Goal: Task Accomplishment & Management: Use online tool/utility

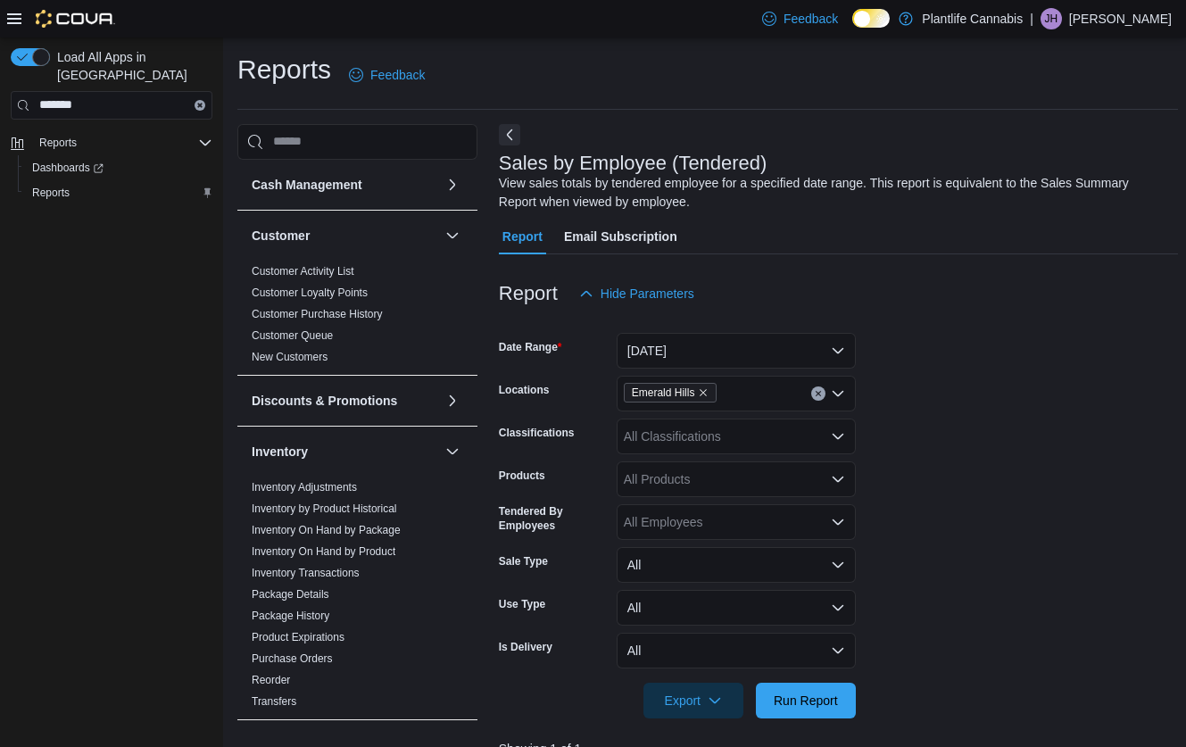
click at [795, 691] on span "Run Report" at bounding box center [805, 700] width 64 height 18
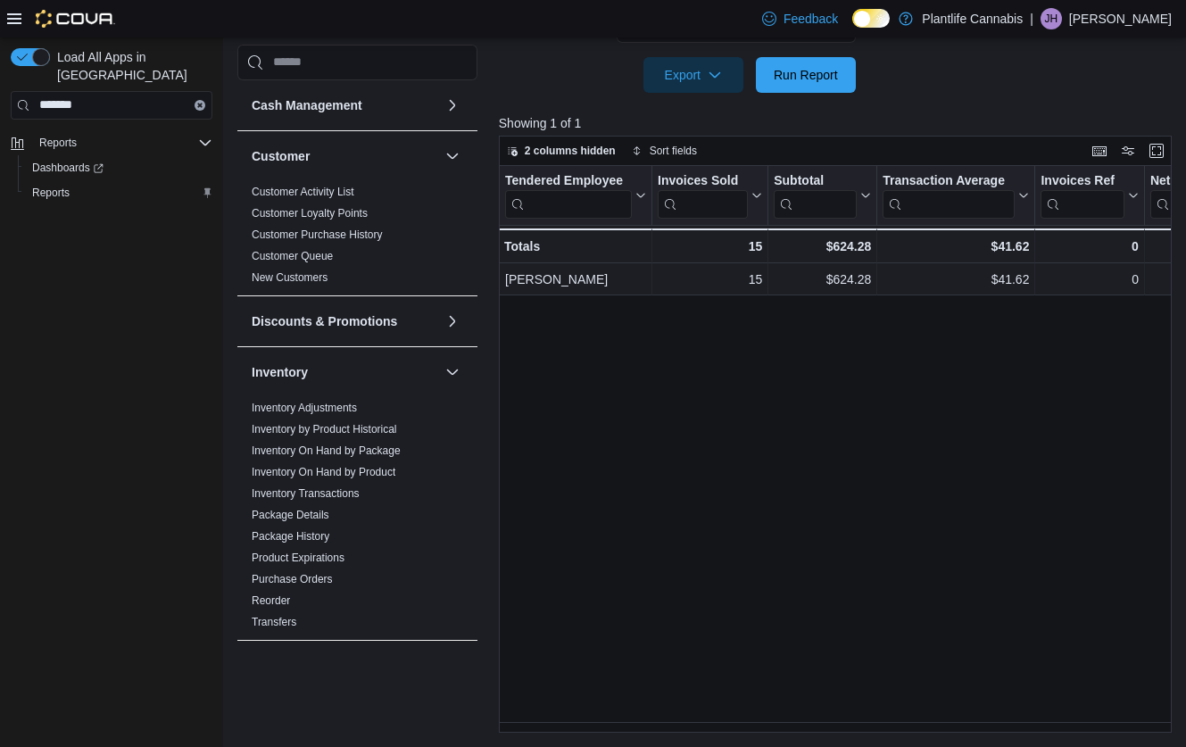
scroll to position [630, 0]
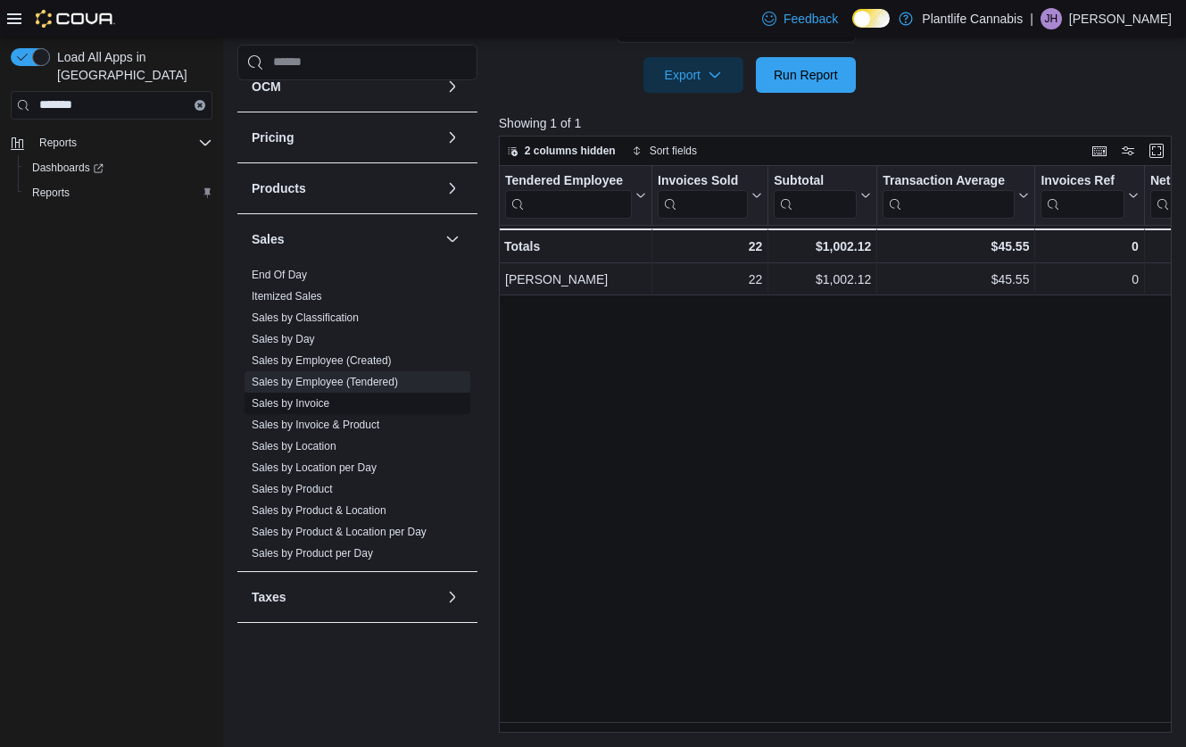
click at [321, 400] on link "Sales by Invoice" at bounding box center [291, 403] width 78 height 12
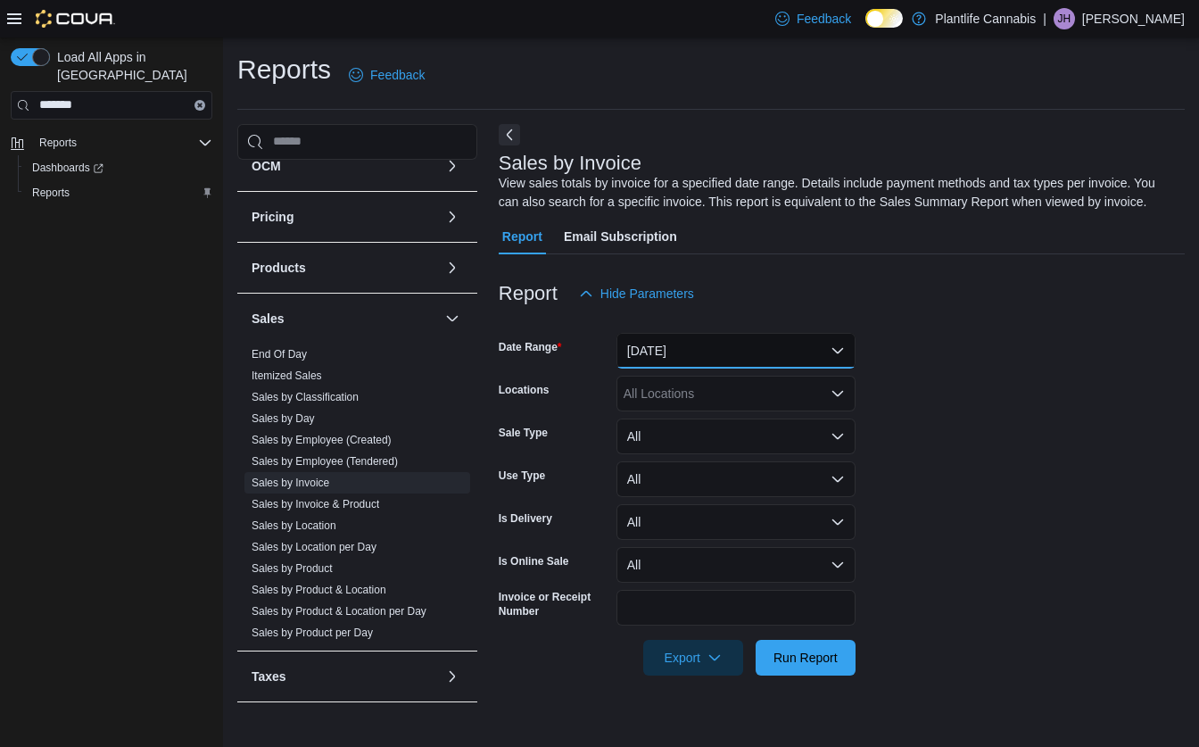
click at [731, 368] on button "[DATE]" at bounding box center [735, 351] width 239 height 36
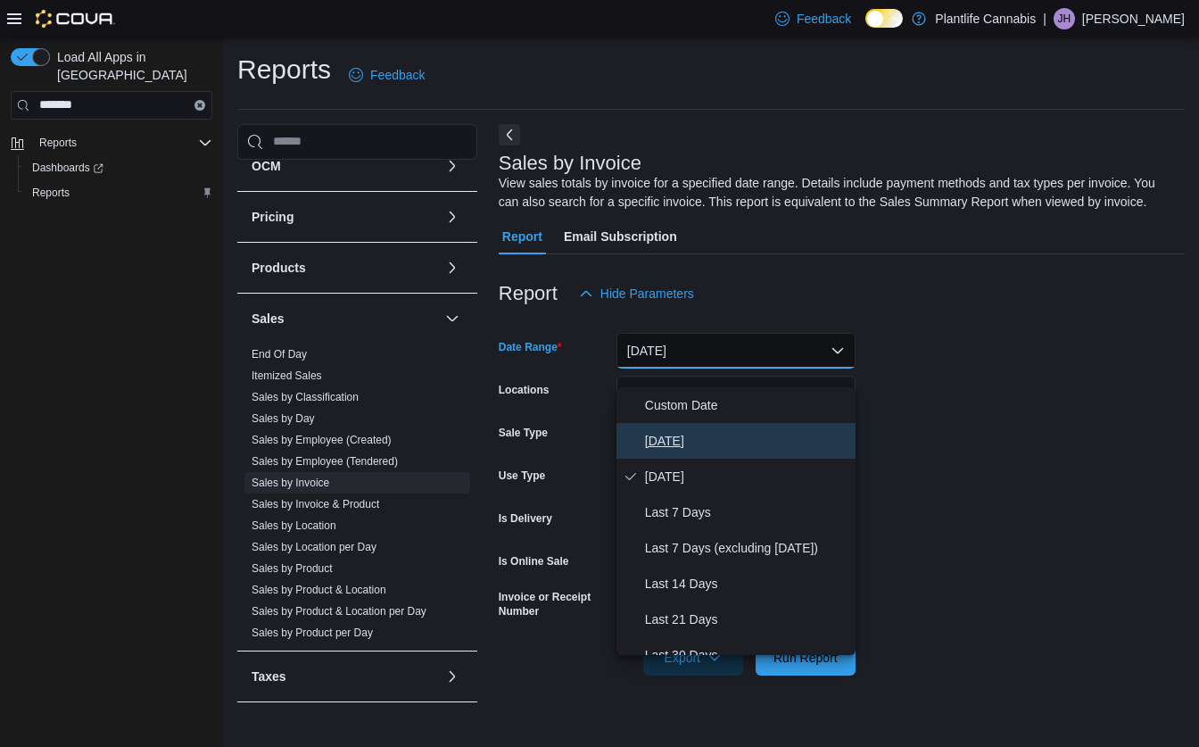
click at [684, 440] on span "[DATE]" at bounding box center [746, 440] width 203 height 21
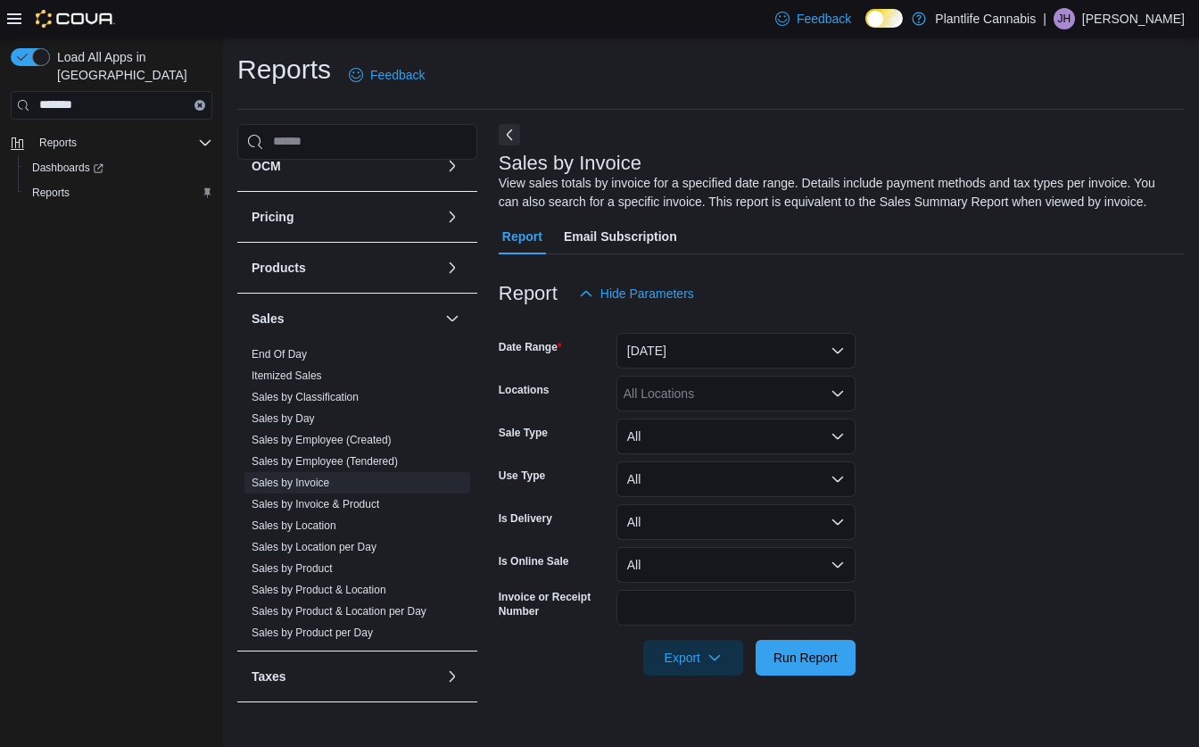
click at [698, 411] on div "All Locations" at bounding box center [735, 394] width 239 height 36
type input "***"
click at [684, 435] on span "Emerald Hills" at bounding box center [700, 443] width 73 height 18
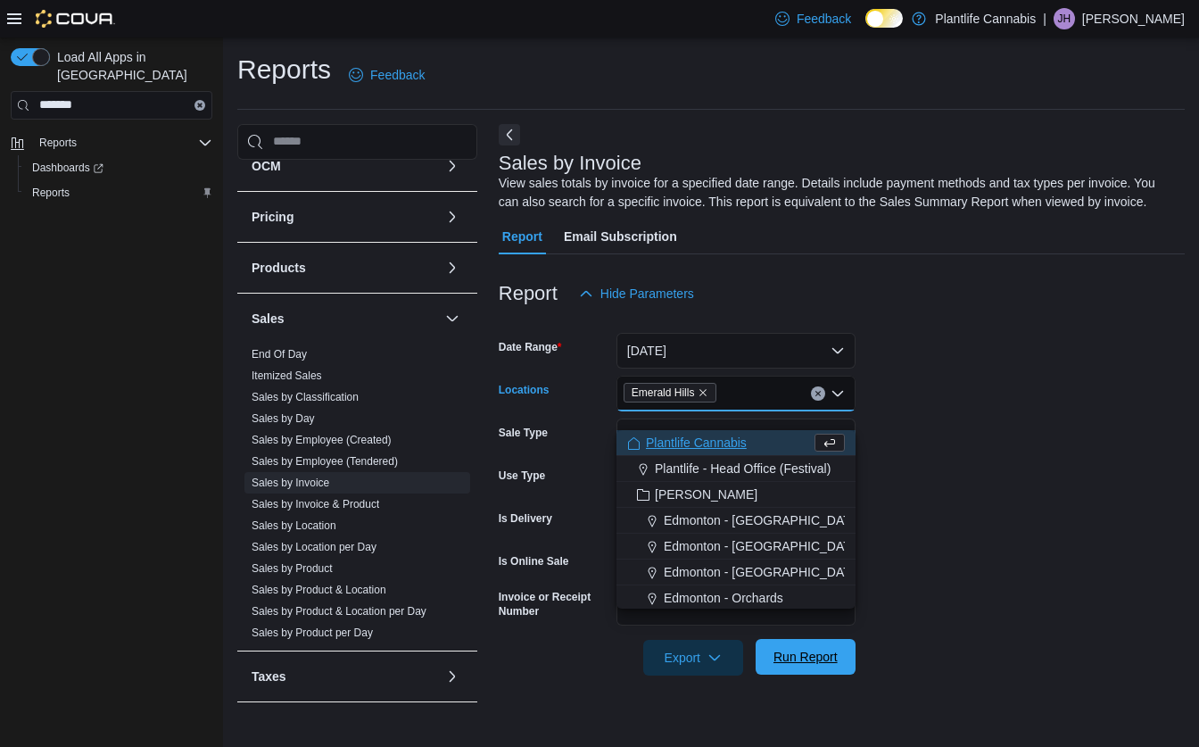
click at [789, 665] on span "Run Report" at bounding box center [805, 657] width 64 height 18
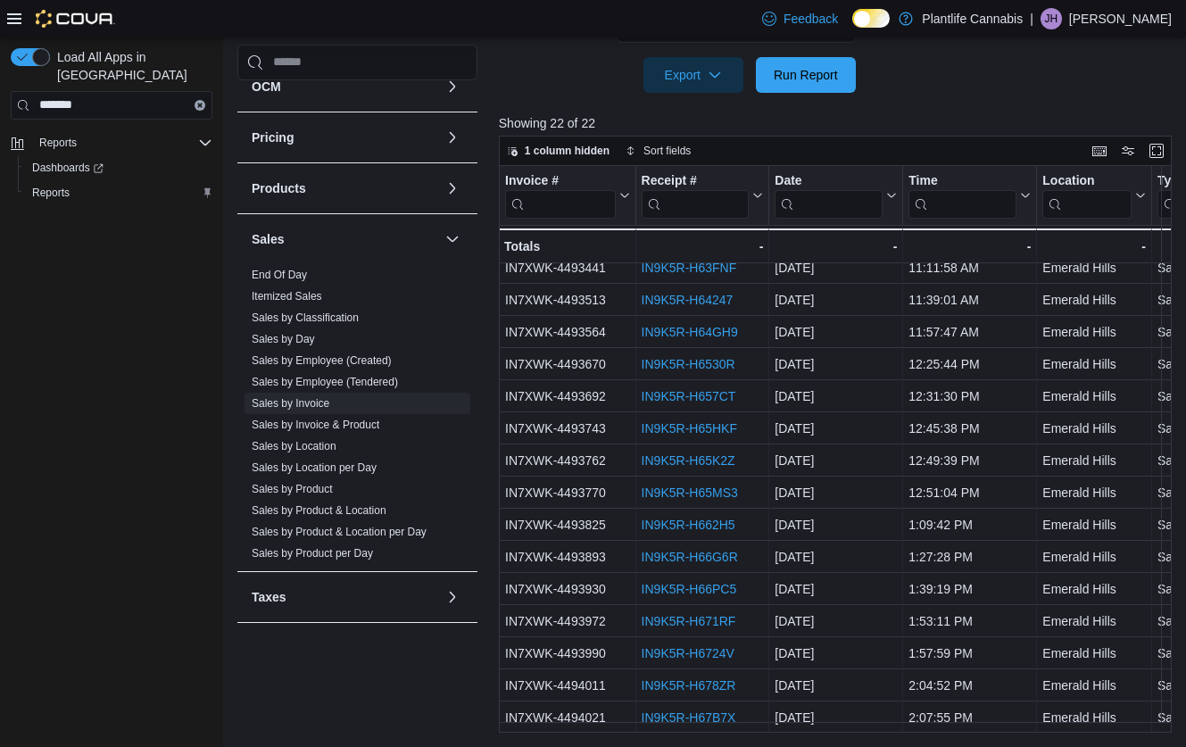
scroll to position [246, 0]
